Goal: Use online tool/utility

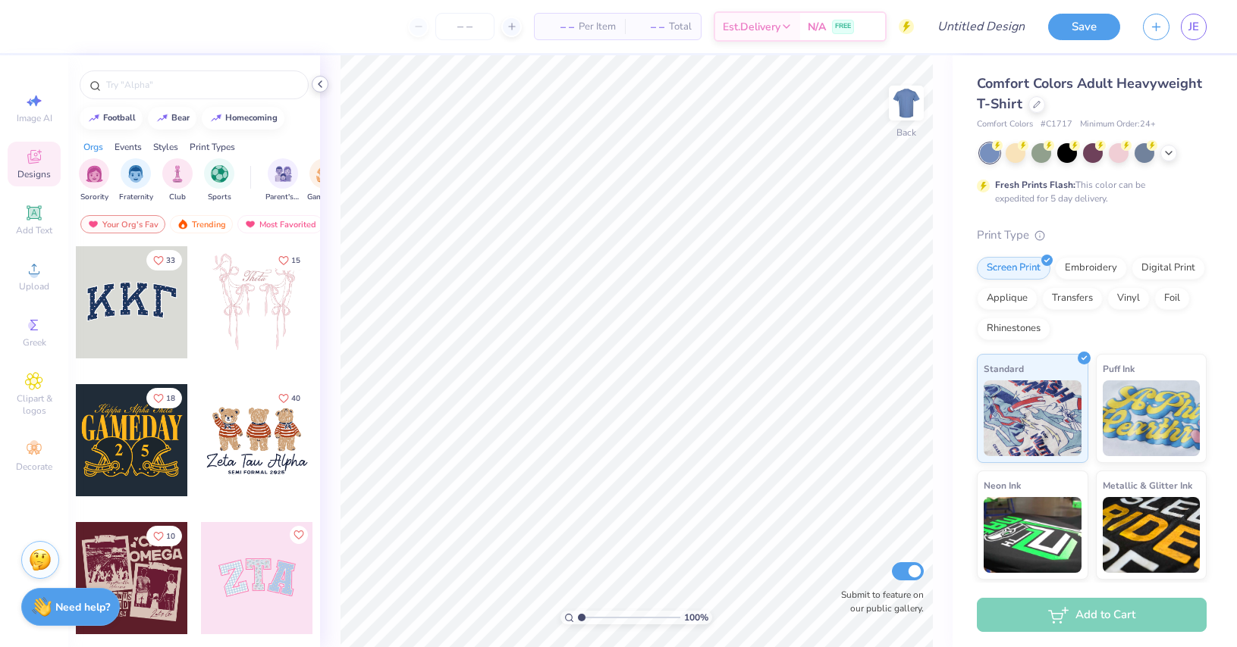
click at [323, 84] on icon at bounding box center [320, 84] width 12 height 12
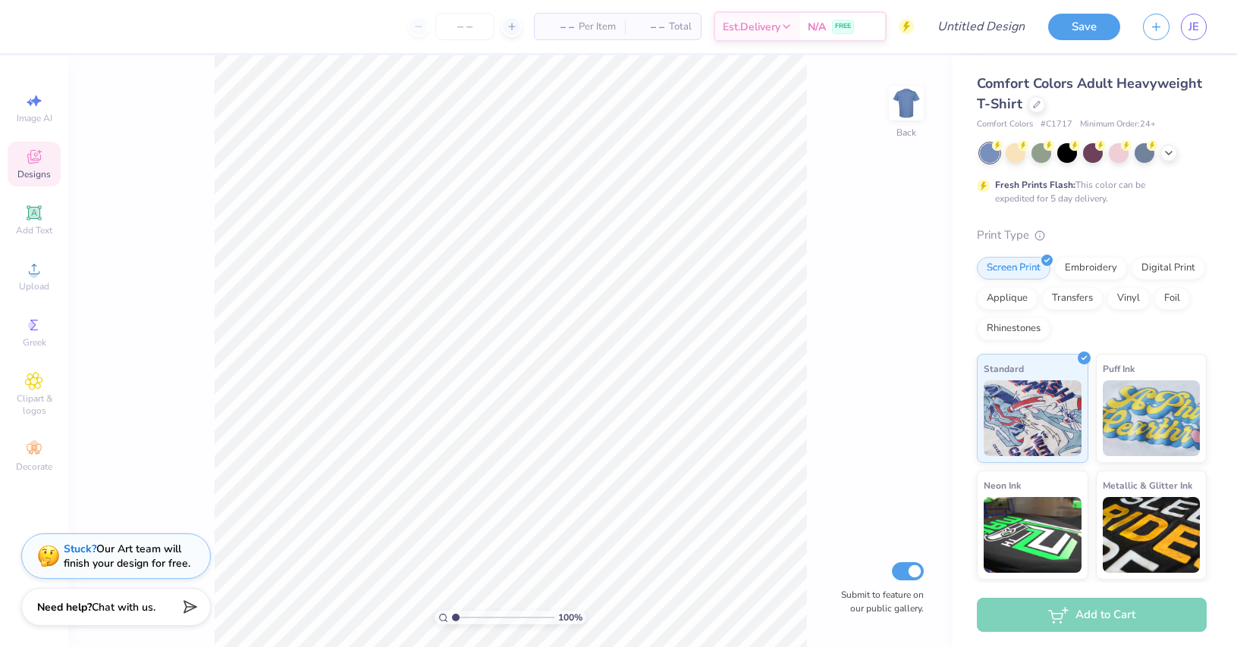
click at [36, 161] on icon at bounding box center [34, 159] width 12 height 10
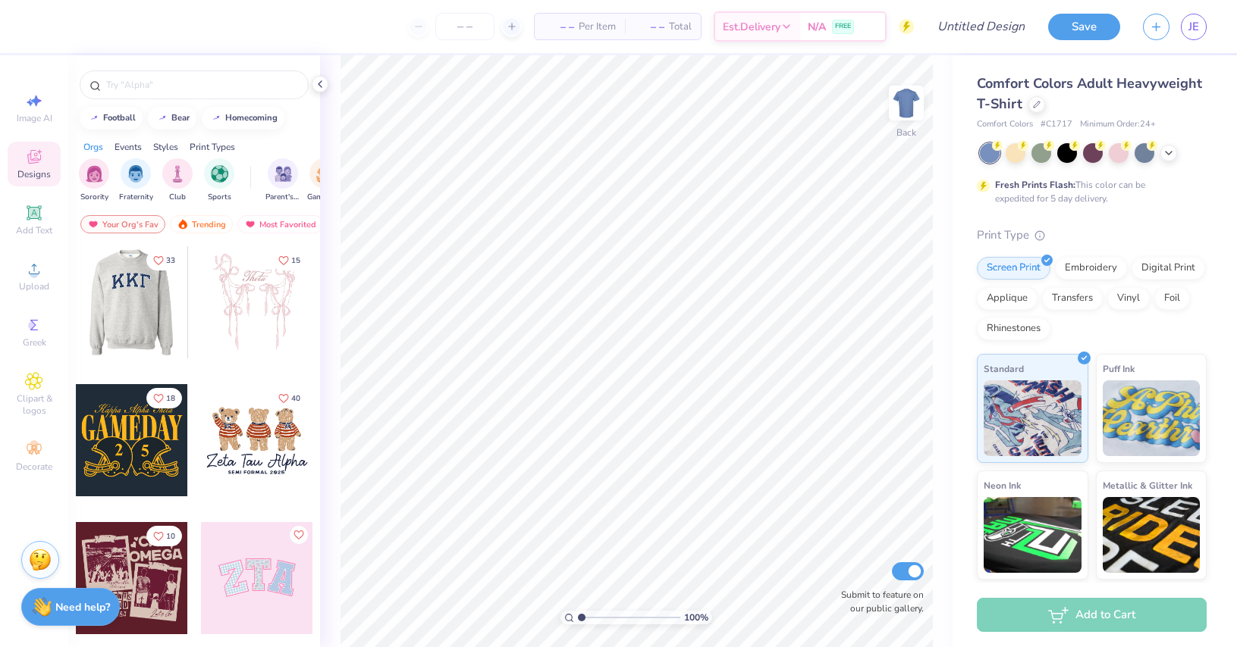
click at [124, 437] on div at bounding box center [132, 440] width 112 height 112
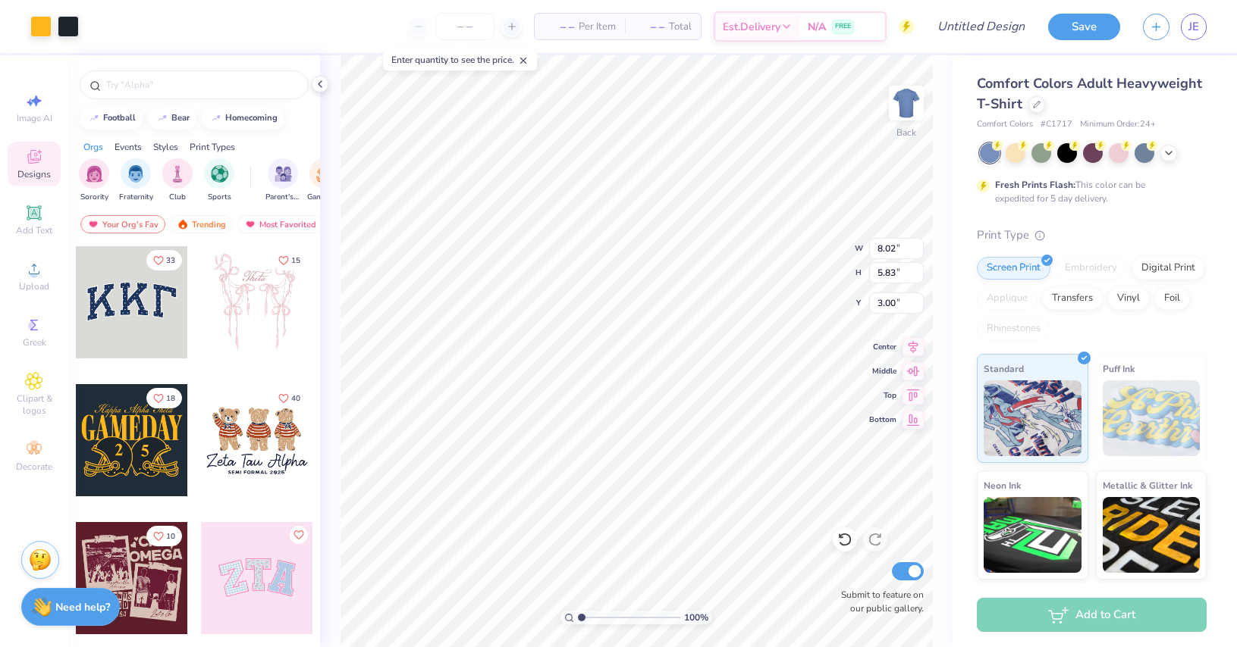
type input "8.02"
type input "5.83"
click at [38, 30] on div at bounding box center [40, 24] width 21 height 21
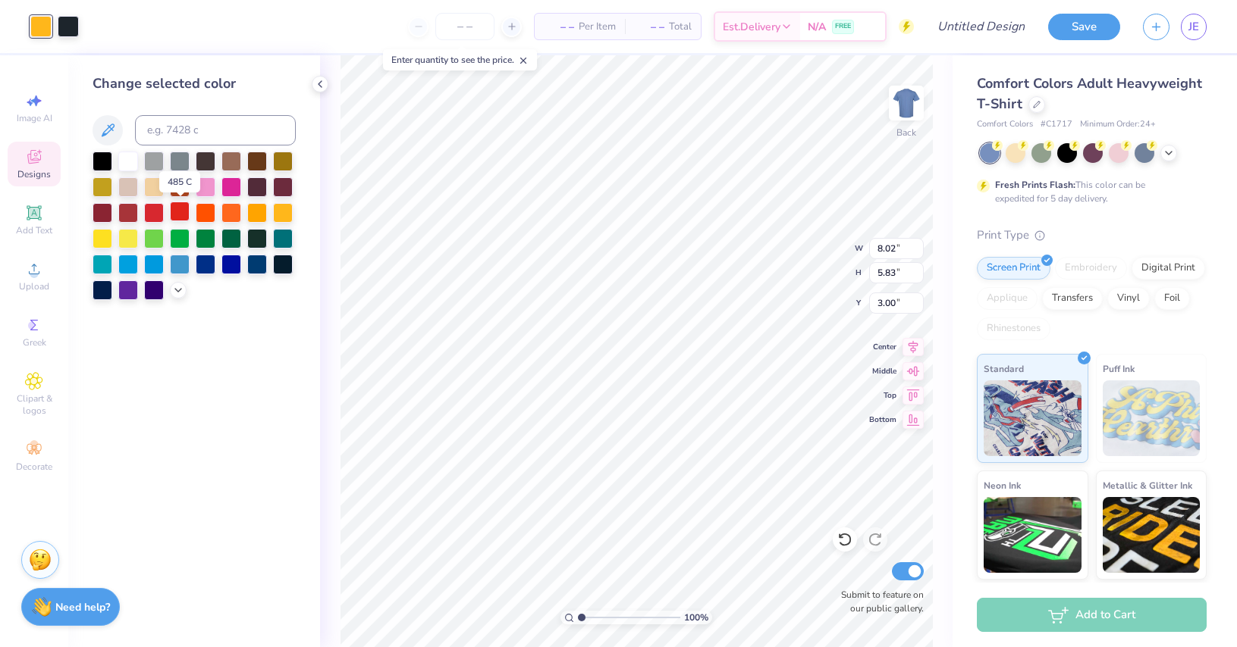
click at [179, 209] on div at bounding box center [180, 212] width 20 height 20
click at [181, 290] on icon at bounding box center [178, 289] width 12 height 12
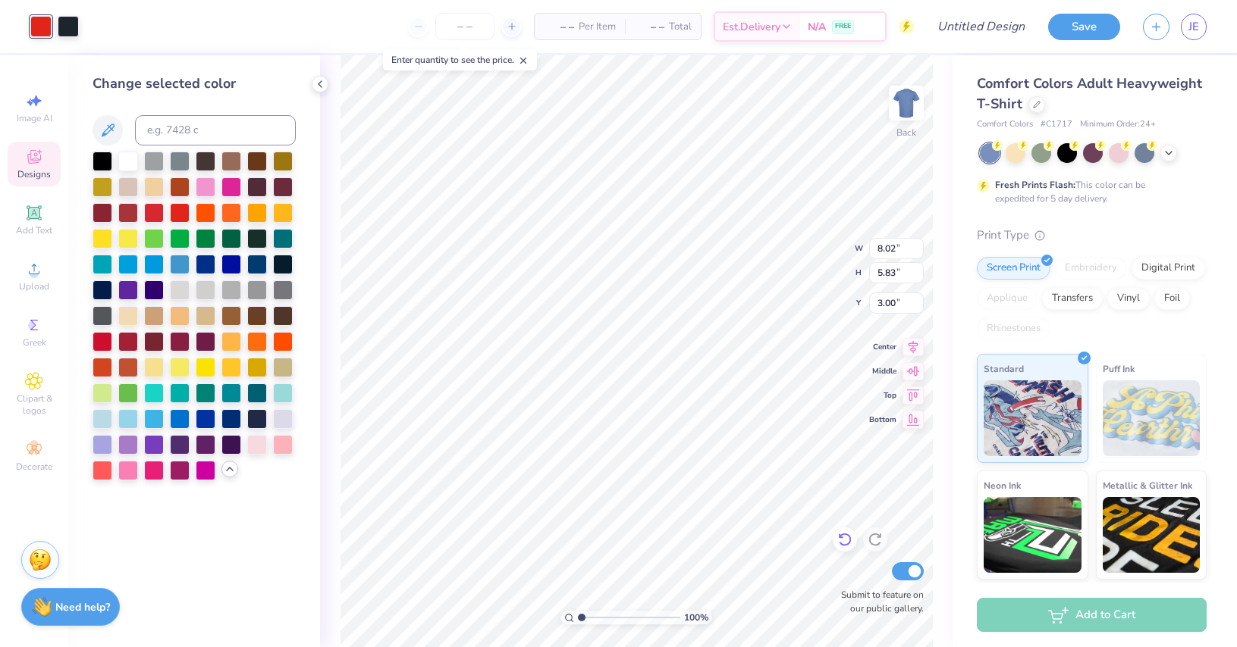
click at [841, 544] on icon at bounding box center [844, 541] width 13 height 14
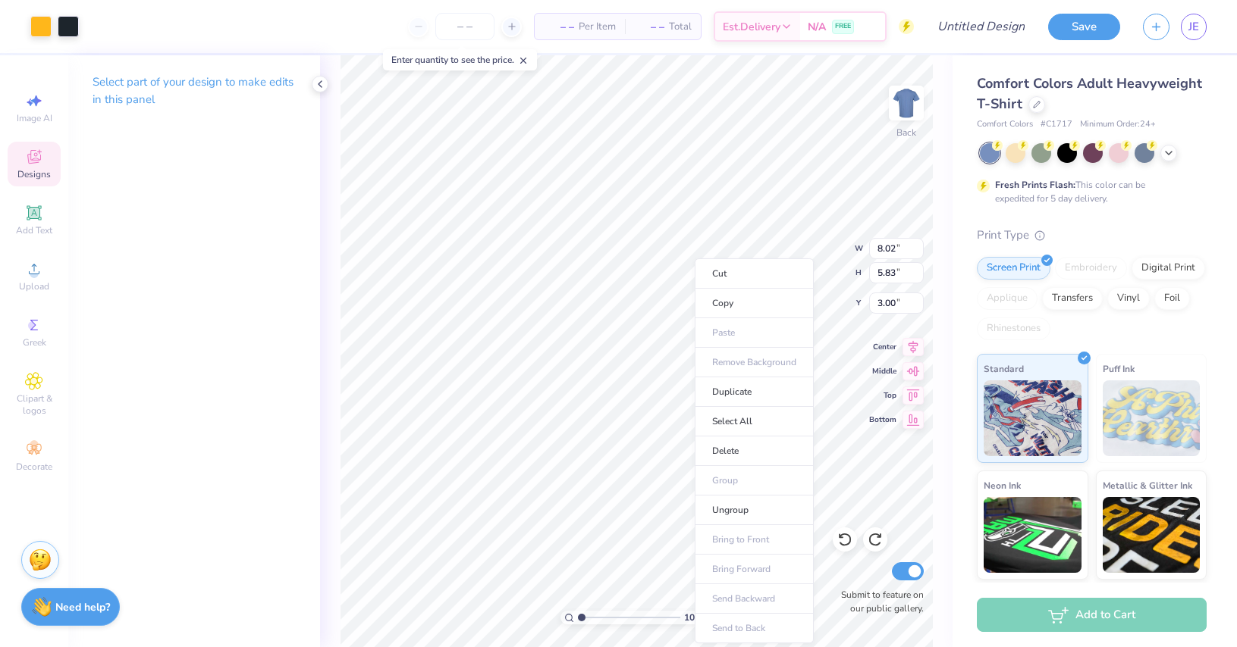
drag, startPoint x: 735, startPoint y: 506, endPoint x: 297, endPoint y: 390, distance: 453.5
click at [735, 506] on li "Ungroup" at bounding box center [753, 511] width 119 height 30
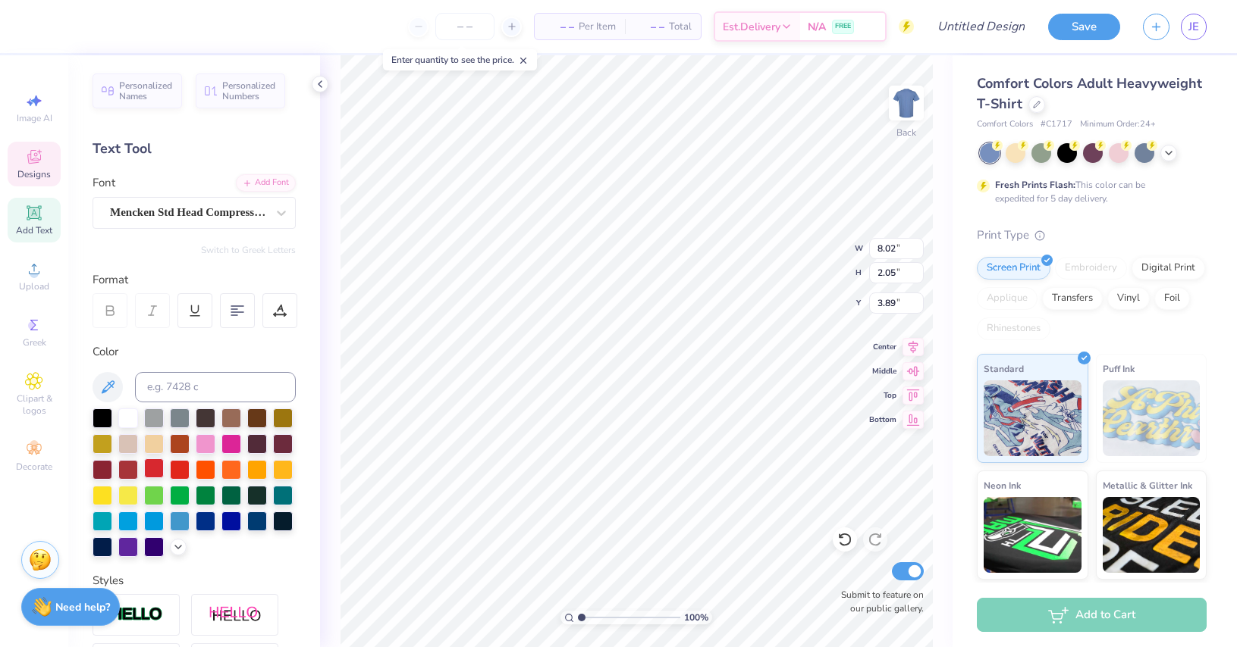
click at [164, 471] on div at bounding box center [154, 469] width 20 height 20
click at [635, 455] on li "Group" at bounding box center [665, 454] width 119 height 30
click at [321, 80] on icon at bounding box center [320, 84] width 12 height 12
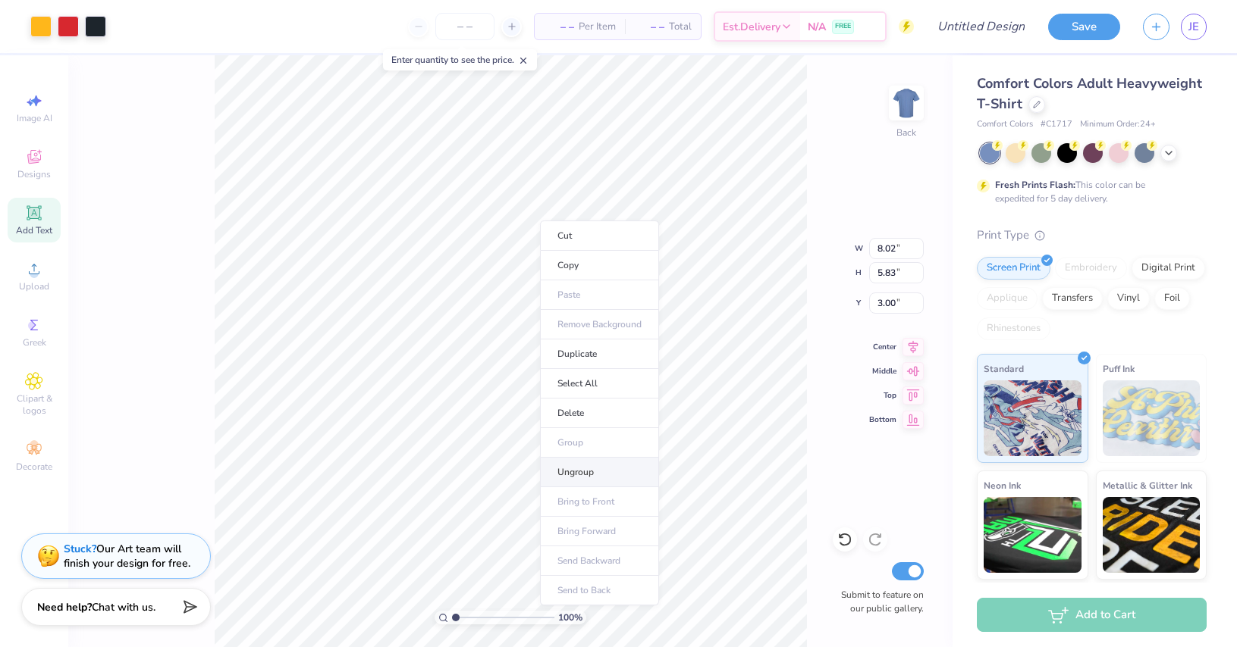
click at [591, 468] on li "Ungroup" at bounding box center [599, 473] width 119 height 30
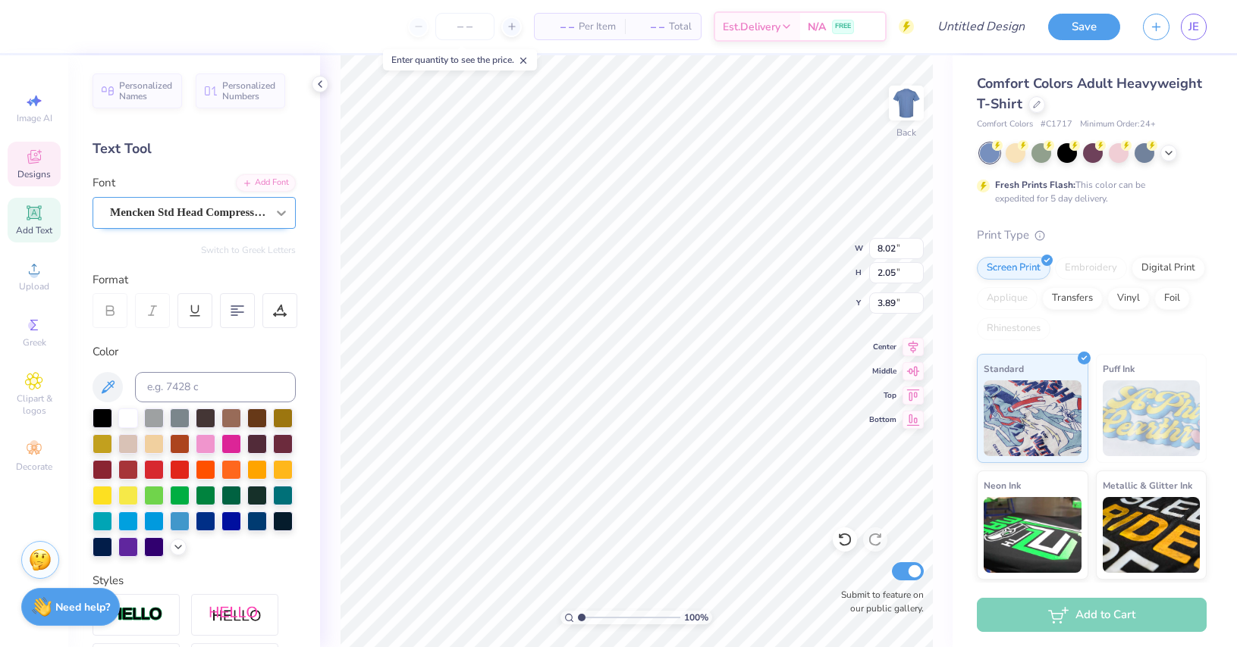
click at [275, 213] on icon at bounding box center [281, 212] width 15 height 15
click at [277, 213] on icon at bounding box center [281, 213] width 9 height 5
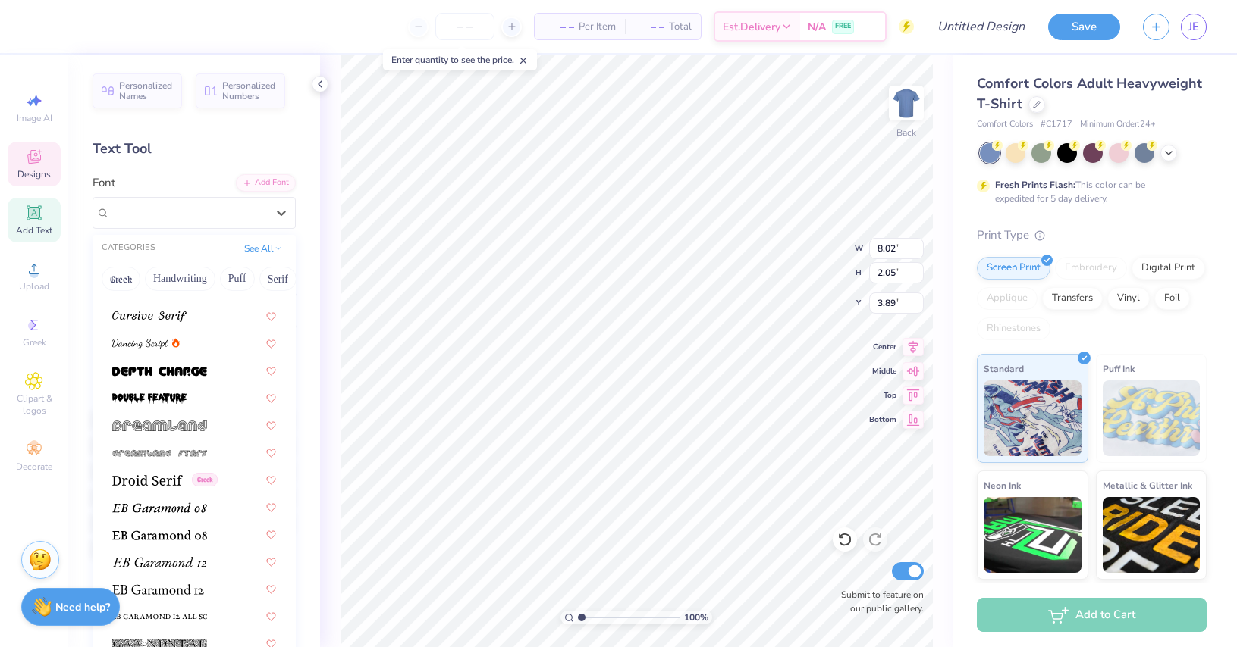
scroll to position [2679, 0]
